Goal: Task Accomplishment & Management: Manage account settings

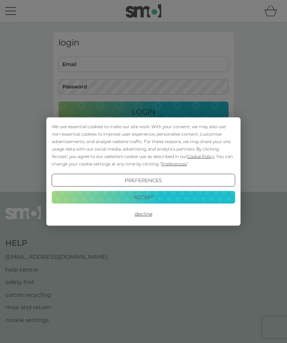
click at [148, 196] on button "Accept" at bounding box center [144, 196] width 184 height 13
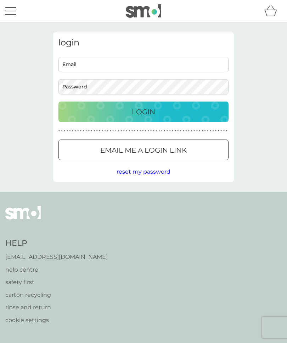
click at [85, 61] on input "Email" at bounding box center [144, 64] width 170 height 15
type input "[EMAIL_ADDRESS][DOMAIN_NAME]"
click at [144, 111] on button "Login" at bounding box center [144, 111] width 170 height 21
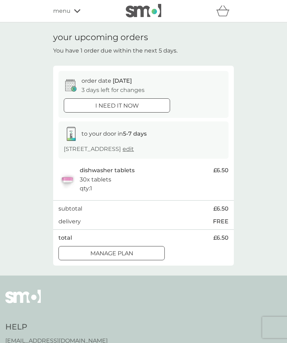
click at [127, 249] on p "Manage plan" at bounding box center [111, 253] width 43 height 9
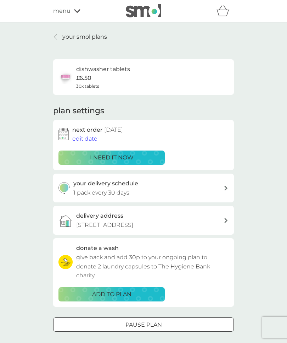
click at [93, 137] on span "edit date" at bounding box center [84, 138] width 25 height 7
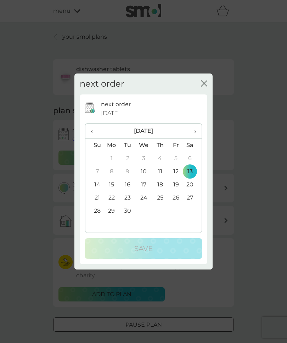
click at [198, 131] on th "›" at bounding box center [193, 130] width 18 height 15
click at [179, 182] on td "17" at bounding box center [176, 184] width 16 height 13
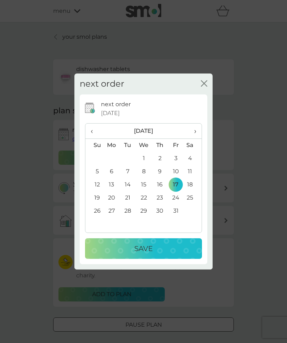
click at [150, 245] on p "Save" at bounding box center [143, 248] width 18 height 11
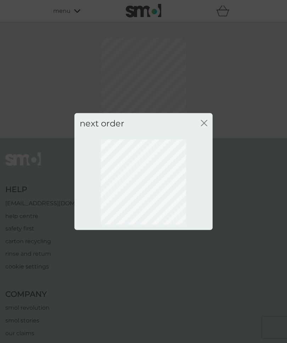
click at [207, 120] on div "close" at bounding box center [204, 123] width 6 height 10
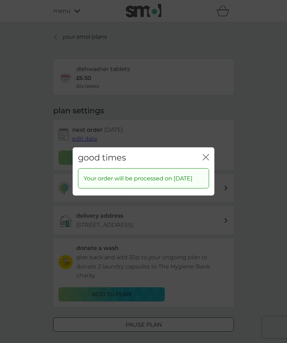
click at [208, 154] on icon "close" at bounding box center [207, 157] width 3 height 6
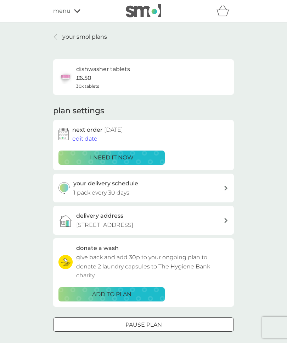
click at [68, 12] on span "menu" at bounding box center [61, 10] width 17 height 9
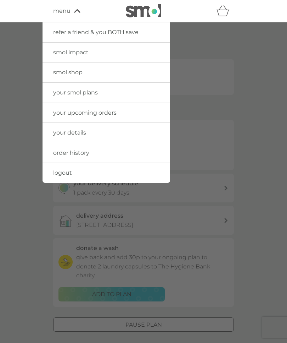
click at [76, 173] on link "logout" at bounding box center [107, 173] width 128 height 20
